Goal: Transaction & Acquisition: Purchase product/service

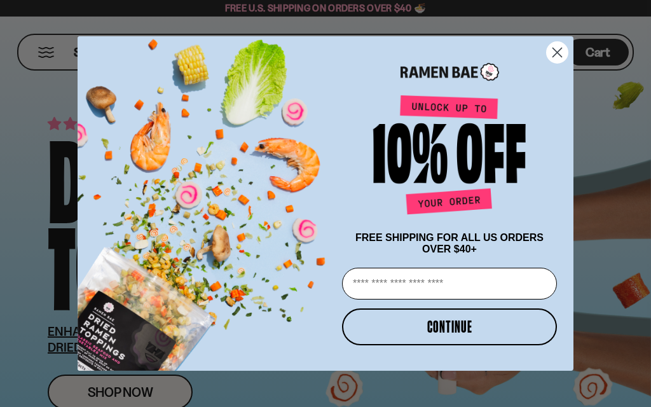
click at [375, 291] on input "Email" at bounding box center [449, 284] width 215 height 32
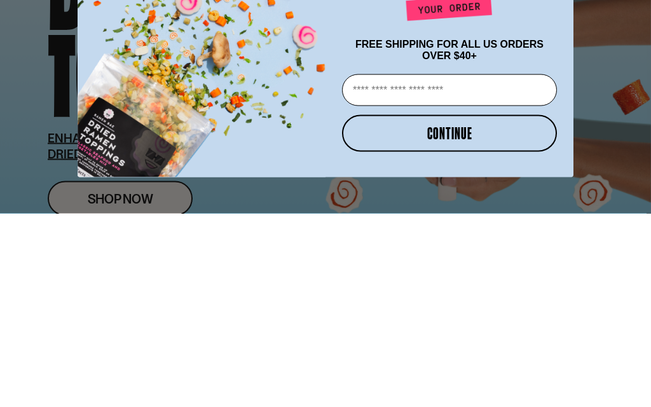
click at [433, 268] on input "Email" at bounding box center [449, 284] width 215 height 32
type input "**********"
click at [450, 309] on button "CONTINUE" at bounding box center [449, 327] width 215 height 37
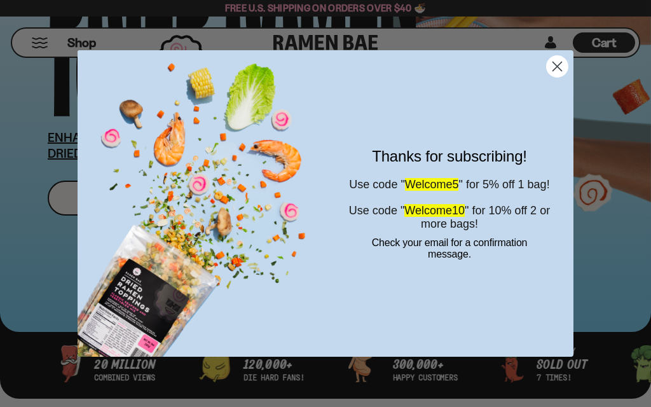
click at [567, 66] on circle "Close dialog" at bounding box center [557, 66] width 21 height 21
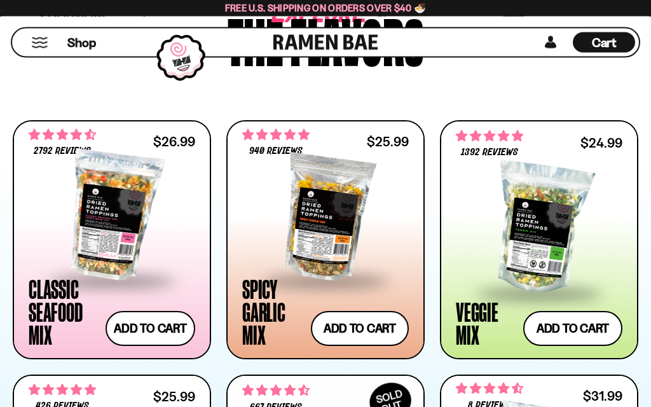
scroll to position [655, 0]
click at [584, 321] on button "Add to cart Add — Regular price $24.99 Regular price Sale price $24.99 Unit pri…" at bounding box center [573, 328] width 99 height 35
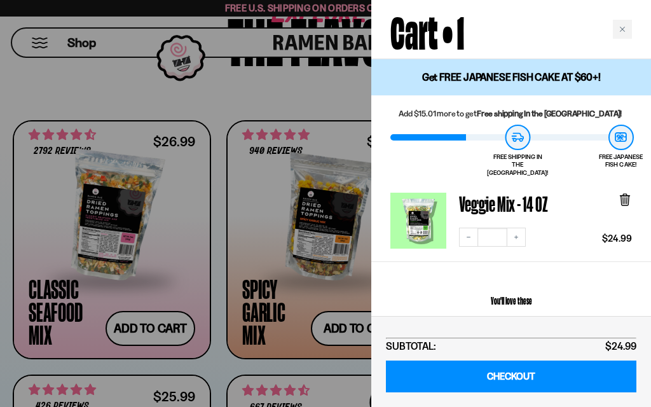
click at [142, 329] on div at bounding box center [325, 203] width 651 height 407
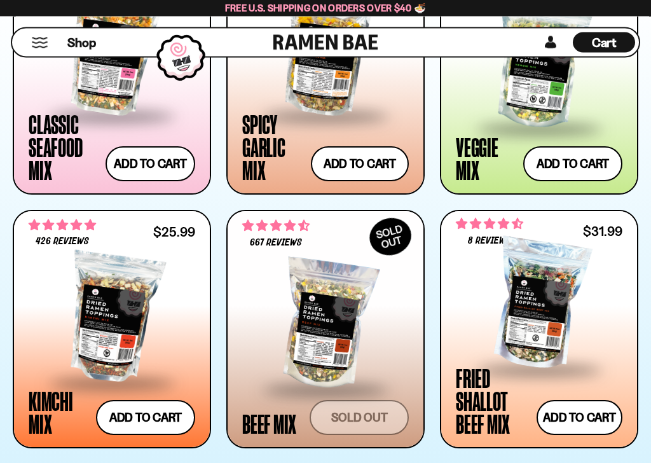
scroll to position [819, 0]
click at [148, 407] on button "Add to cart Add — Regular price $25.99 Regular price Sale price $25.99 Unit pri…" at bounding box center [145, 417] width 99 height 35
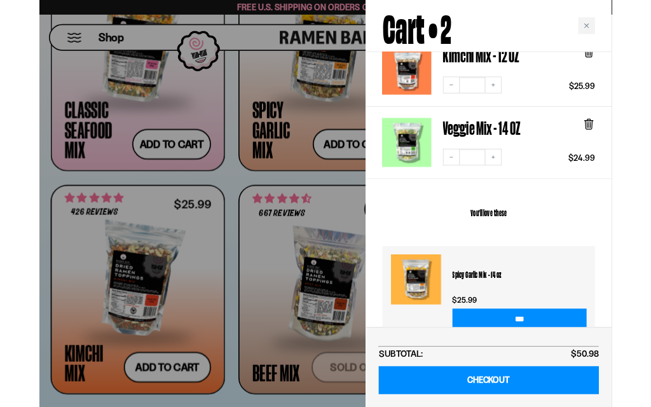
scroll to position [143, 0]
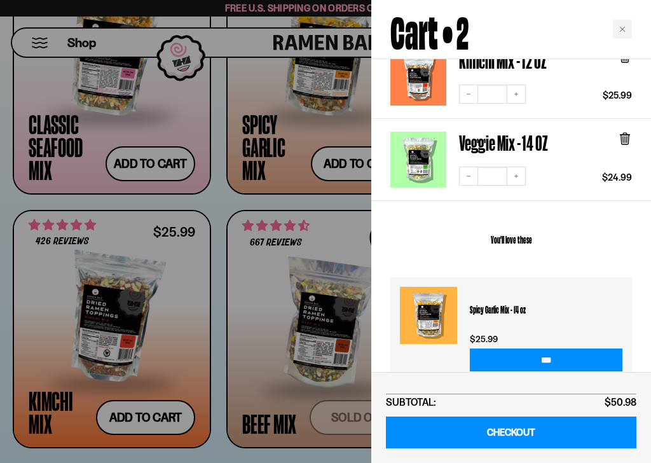
click at [544, 407] on link "CHECKOUT" at bounding box center [511, 433] width 251 height 32
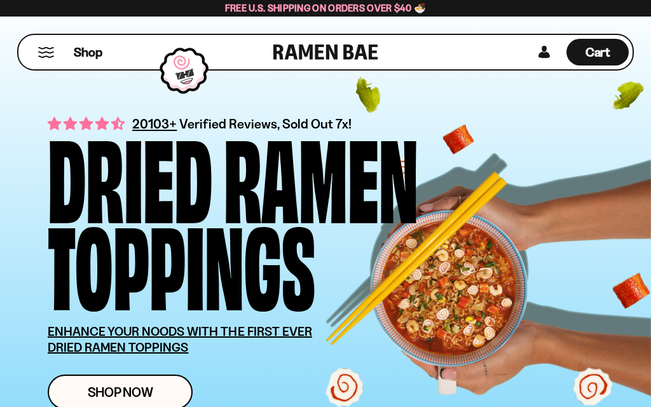
click at [123, 379] on link "Shop Now" at bounding box center [120, 392] width 145 height 35
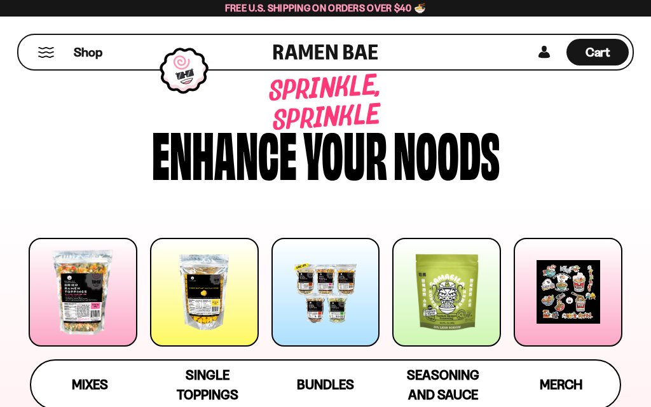
click at [345, 158] on div "your" at bounding box center [345, 152] width 84 height 60
click at [92, 387] on span "Mixes" at bounding box center [90, 385] width 36 height 16
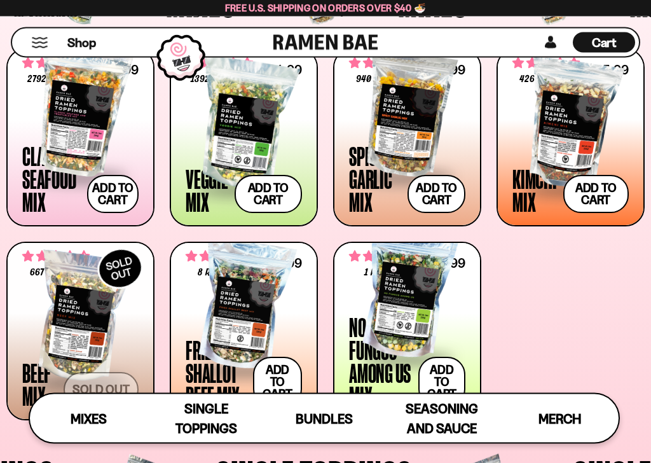
scroll to position [438, 0]
click at [114, 193] on button "Add to cart Add — Regular price $26.99 Regular price Sale price $26.99 Unit pri…" at bounding box center [113, 194] width 52 height 38
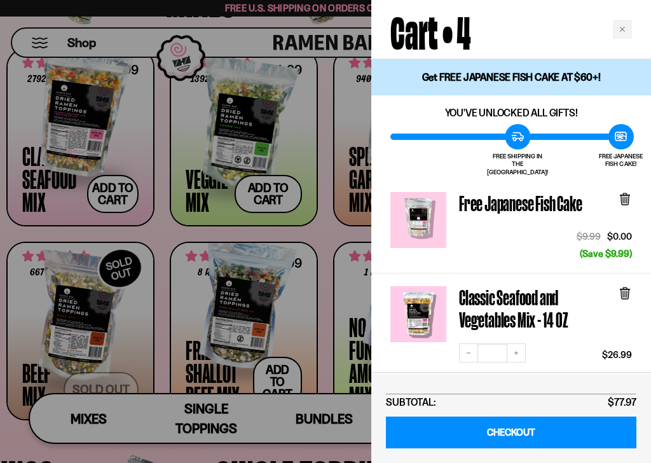
click at [630, 192] on icon at bounding box center [625, 199] width 14 height 14
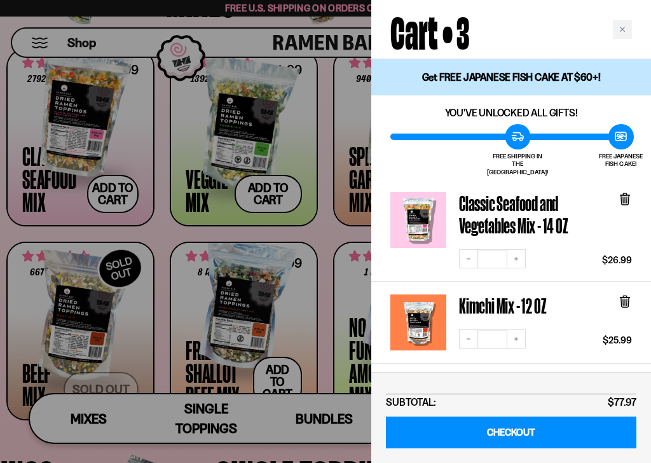
click at [503, 407] on link "CHECKOUT" at bounding box center [511, 433] width 251 height 32
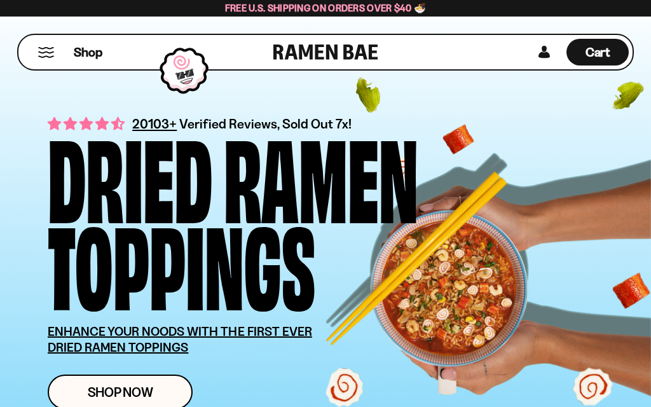
click at [123, 386] on span "Shop Now" at bounding box center [121, 392] width 66 height 13
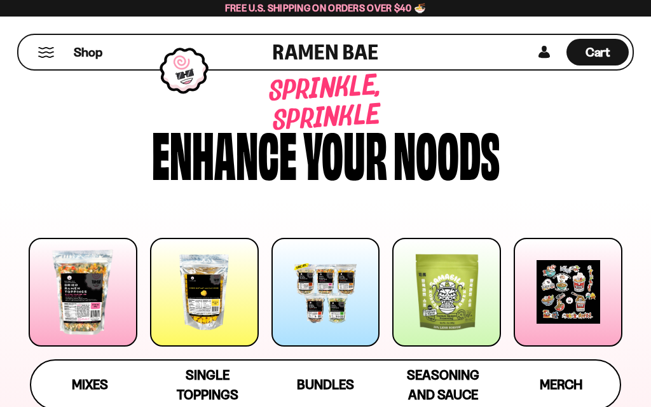
click at [327, 386] on span "Bundles" at bounding box center [325, 385] width 57 height 16
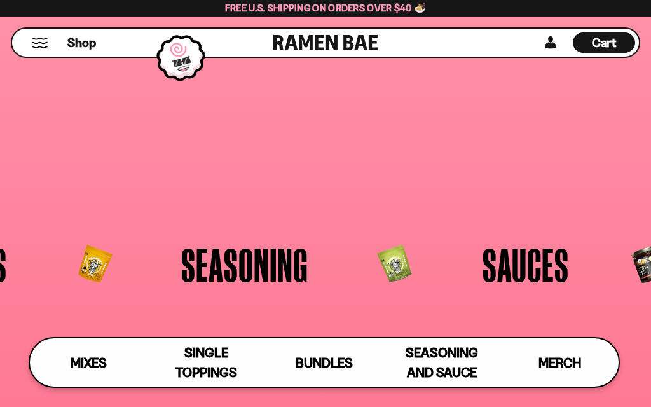
scroll to position [2024, 0]
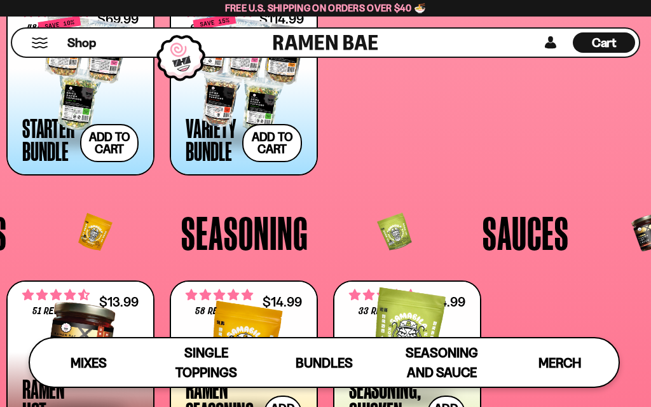
click at [233, 87] on div at bounding box center [244, 73] width 116 height 127
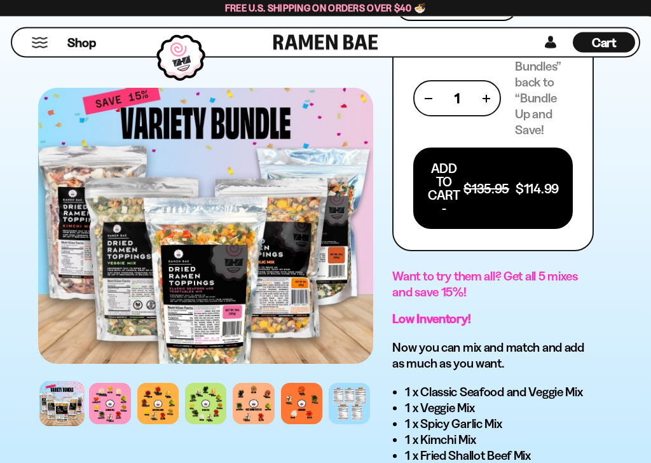
scroll to position [886, 0]
click at [83, 41] on span "Shop" at bounding box center [81, 42] width 29 height 17
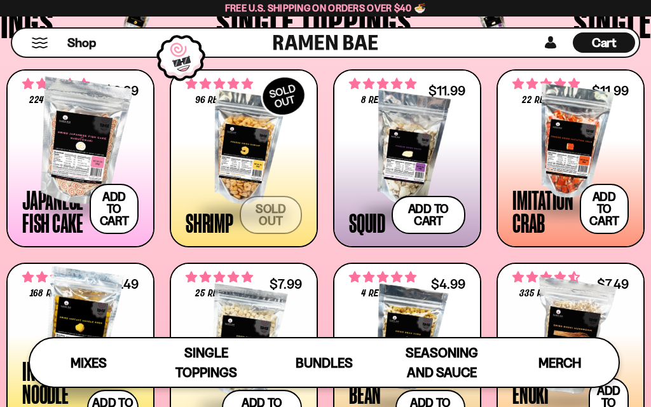
scroll to position [892, 0]
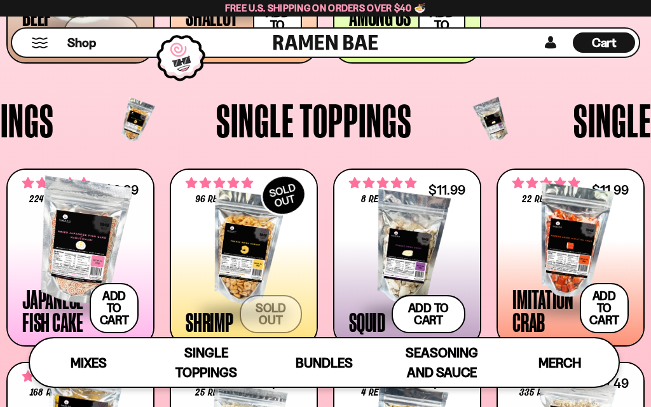
click at [443, 359] on span "Seasoning and Sauce" at bounding box center [442, 363] width 73 height 36
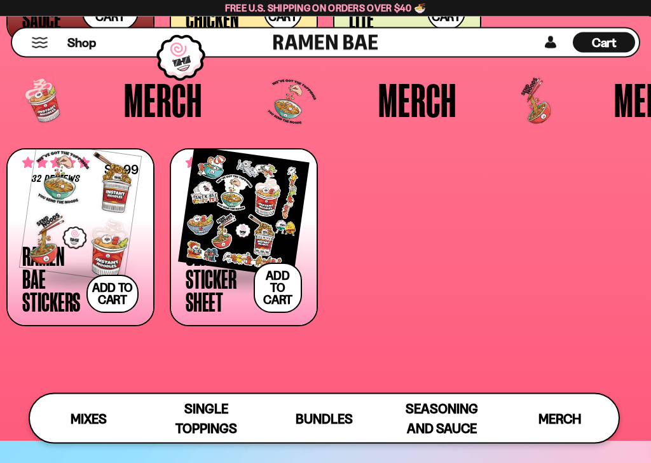
scroll to position [2441, 0]
click at [568, 407] on span "Merch" at bounding box center [560, 419] width 43 height 16
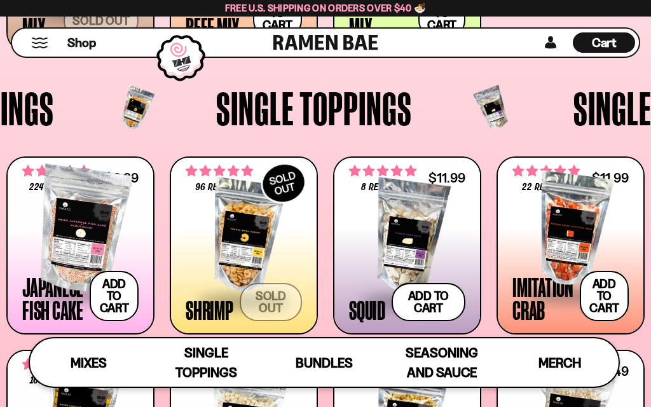
scroll to position [807, 0]
